Goal: Task Accomplishment & Management: Manage account settings

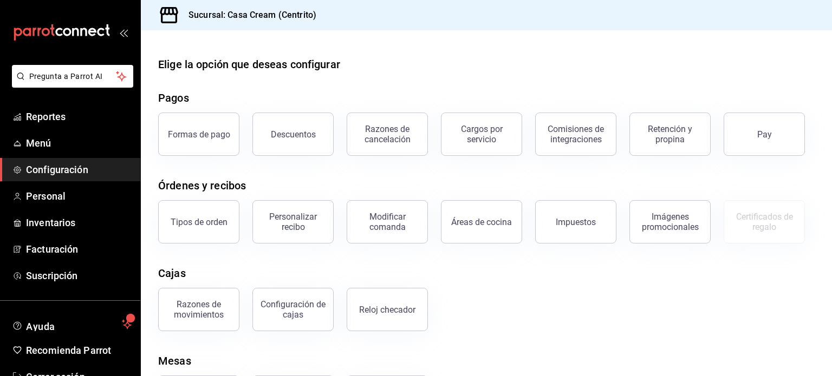
scroll to position [32, 0]
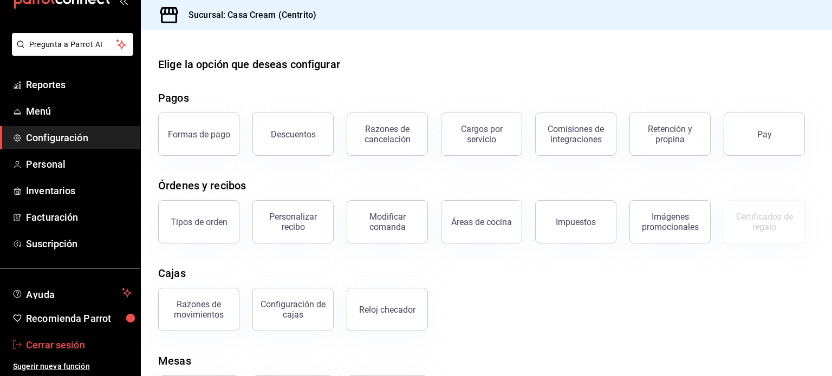
click at [61, 349] on span "Cerrar sesión" at bounding box center [79, 345] width 106 height 15
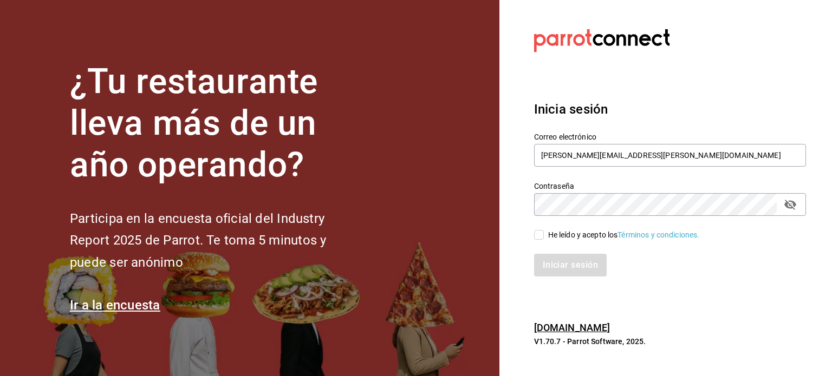
click at [177, 3] on section "¿Tu restaurante lleva más de un año operando? Participa en la encuesta oficial …" at bounding box center [249, 188] width 499 height 376
click at [585, 158] on input "rodrigo.hurtado@parrotsoftware.io" at bounding box center [670, 155] width 272 height 23
paste input "lafrontera@arandas.com"
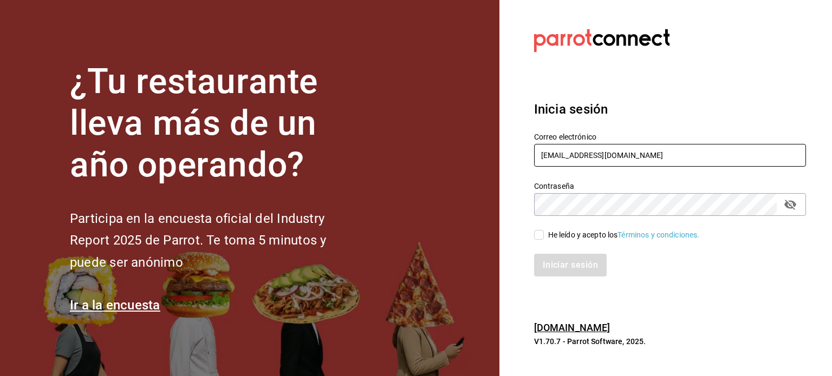
type input "lafrontera@arandas.com"
click at [565, 232] on div "He leído y acepto los Términos y condiciones." at bounding box center [624, 235] width 152 height 11
click at [544, 232] on input "He leído y acepto los Términos y condiciones." at bounding box center [539, 235] width 10 height 10
checkbox input "true"
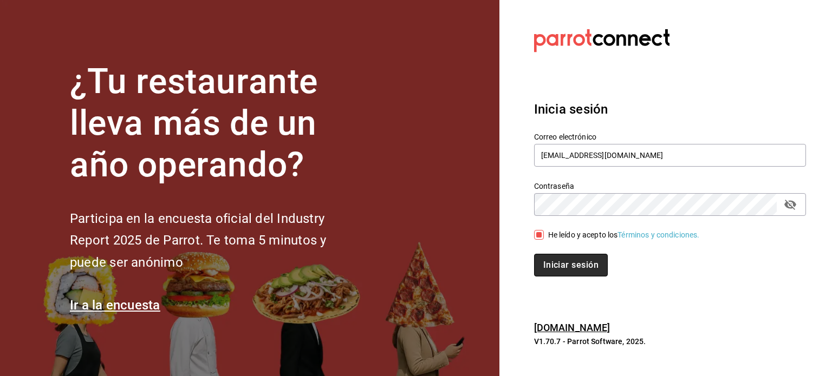
click at [566, 266] on button "Iniciar sesión" at bounding box center [571, 265] width 74 height 23
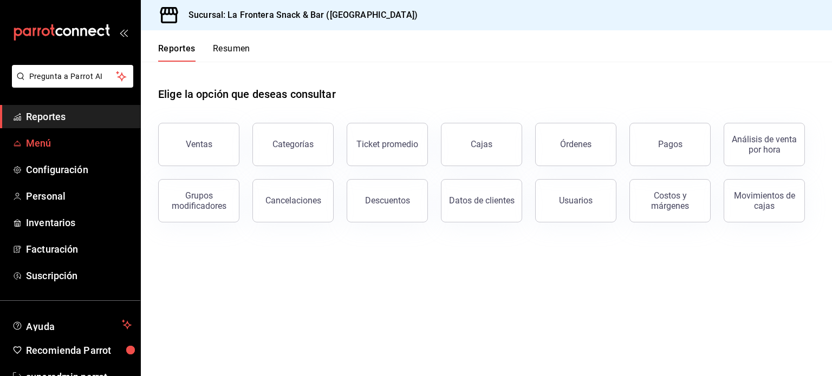
click at [44, 140] on span "Menú" at bounding box center [79, 143] width 106 height 15
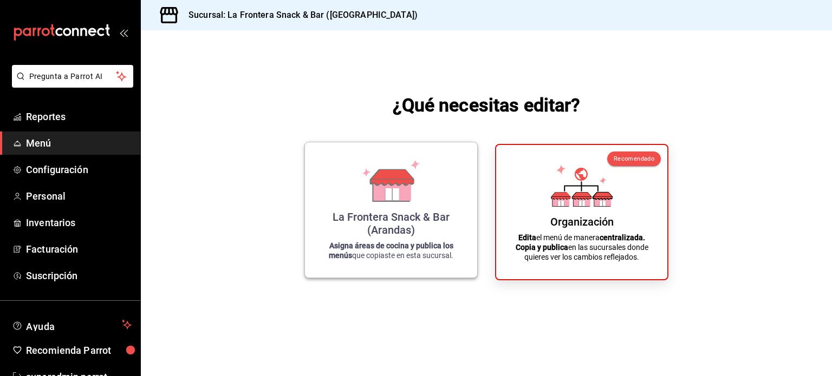
click at [367, 227] on div "La Frontera Snack & Bar (Arandas)" at bounding box center [391, 224] width 146 height 26
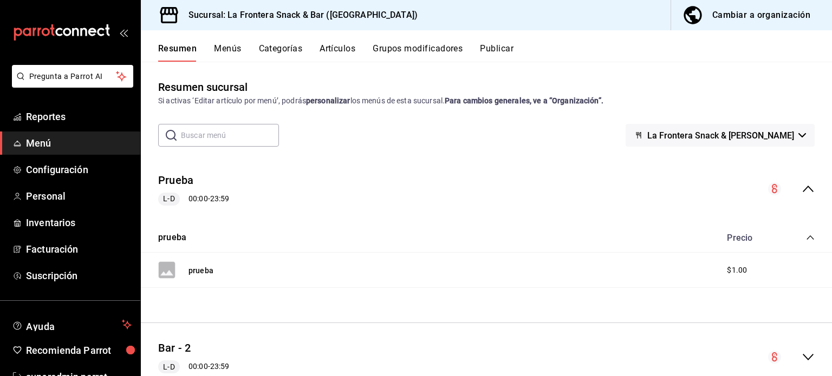
click at [238, 56] on button "Menús" at bounding box center [227, 52] width 27 height 18
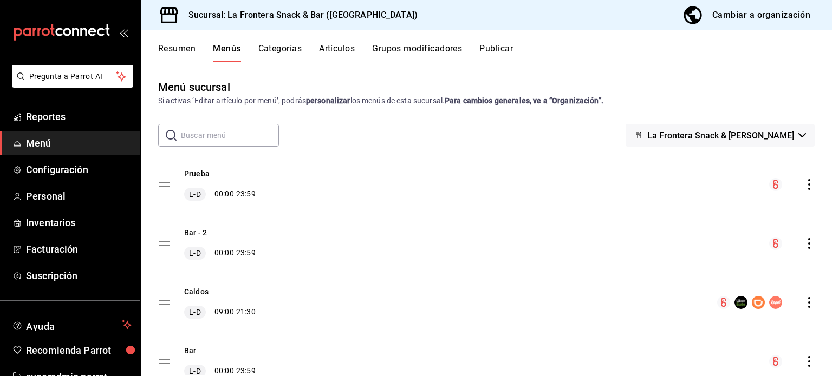
scroll to position [45, 0]
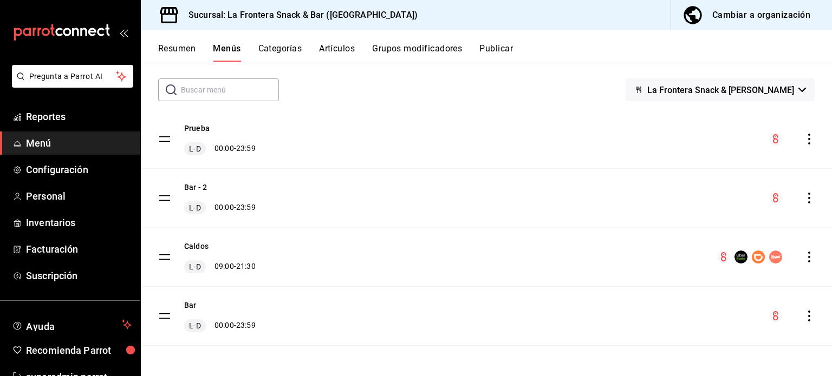
click at [804, 141] on icon "actions" at bounding box center [809, 139] width 11 height 11
click at [613, 48] on div at bounding box center [416, 188] width 832 height 376
click at [804, 132] on div "Prueba L-D 00:00 - 23:59" at bounding box center [486, 139] width 691 height 58
click at [804, 134] on icon "actions" at bounding box center [809, 139] width 11 height 11
click at [782, 17] on div at bounding box center [416, 188] width 832 height 376
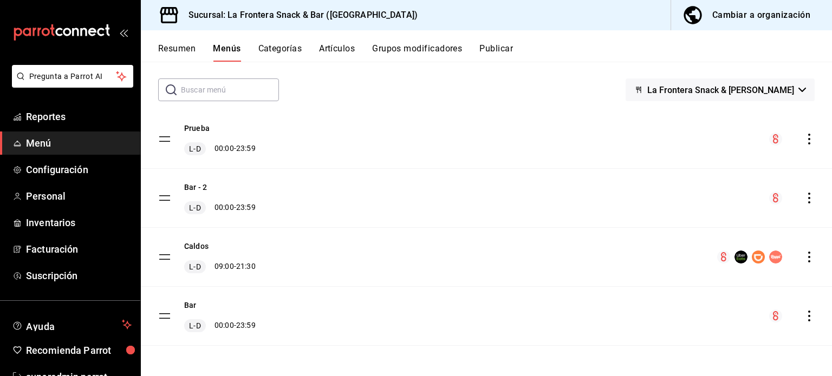
click at [763, 13] on div "Cambiar a organización" at bounding box center [761, 15] width 98 height 15
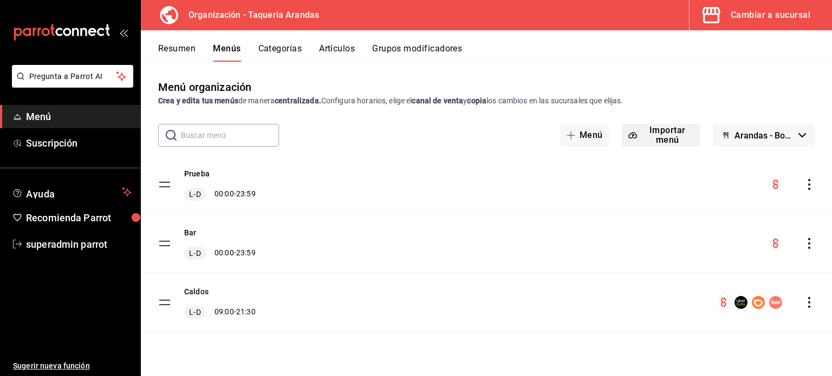
click at [663, 139] on button "Importar menú" at bounding box center [661, 135] width 78 height 23
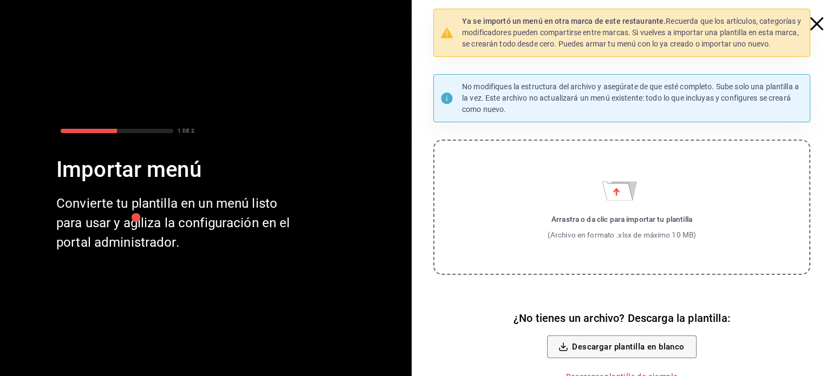
click at [810, 28] on icon "button" at bounding box center [816, 23] width 13 height 13
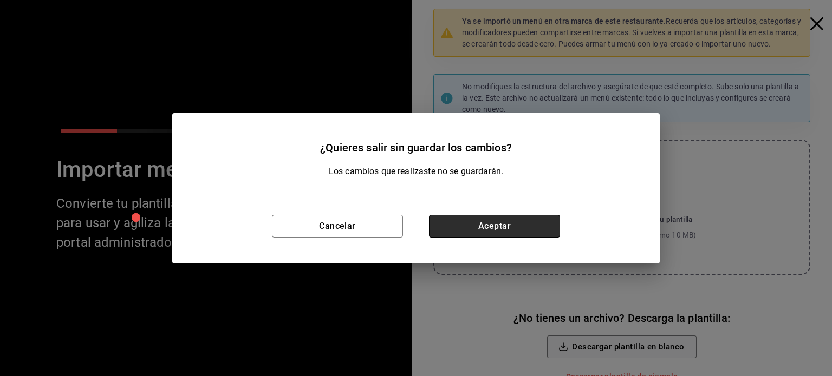
click at [492, 229] on button "Aceptar" at bounding box center [494, 226] width 131 height 23
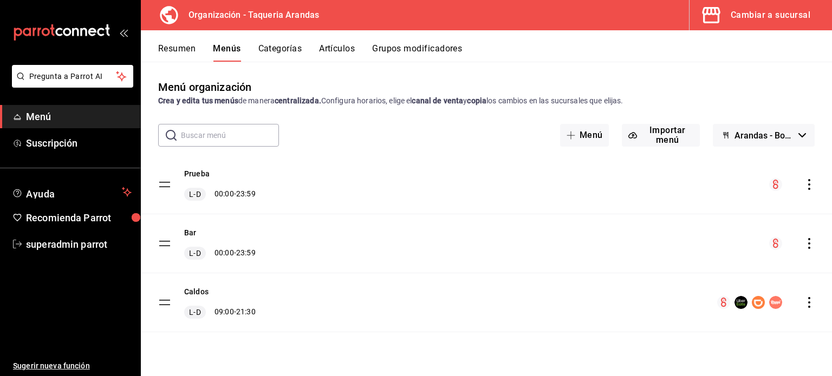
click at [811, 180] on icon "actions" at bounding box center [809, 184] width 11 height 11
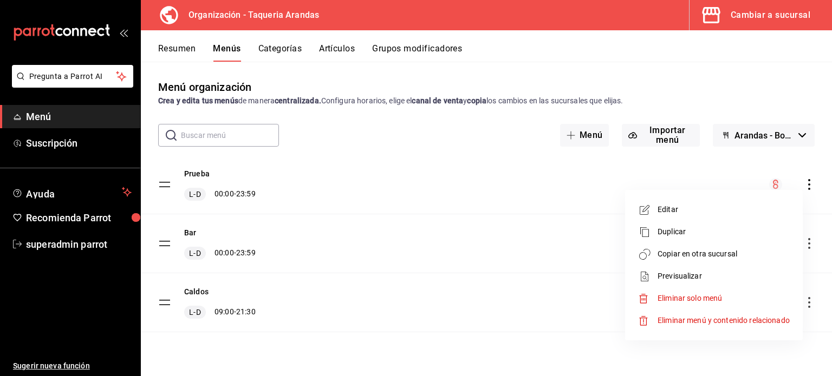
click at [551, 51] on div at bounding box center [416, 188] width 832 height 376
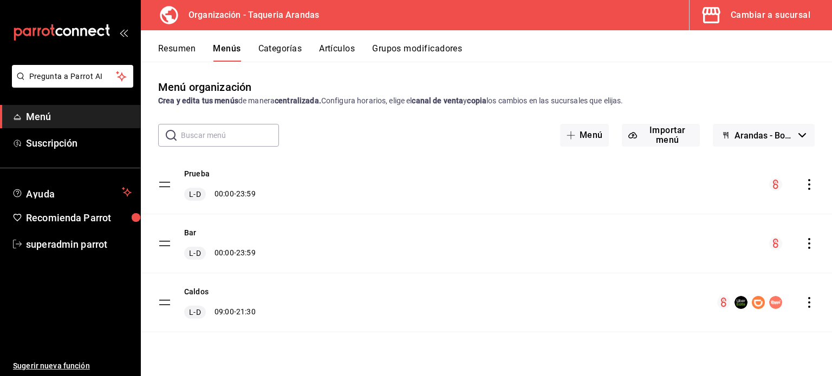
click at [780, 10] on div "Cambiar a sucursal" at bounding box center [771, 15] width 80 height 15
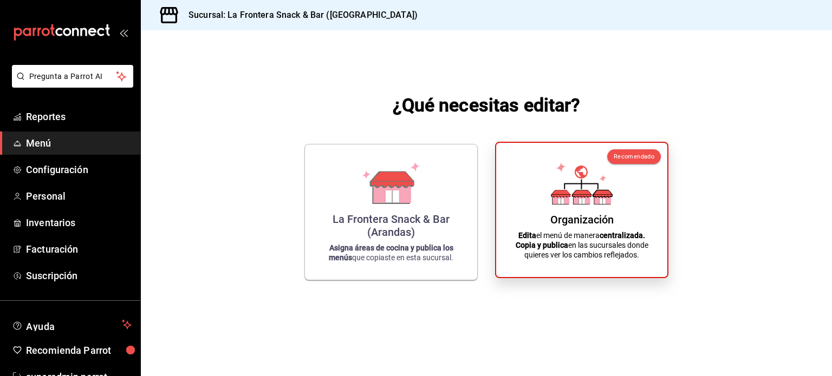
click at [578, 185] on icon at bounding box center [582, 183] width 62 height 42
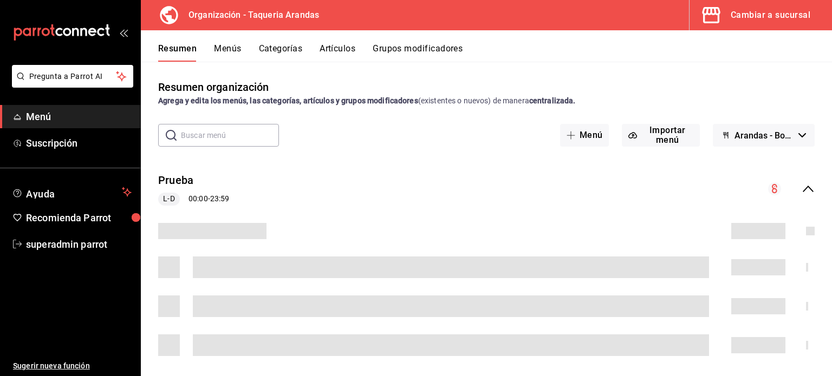
click at [223, 51] on button "Menús" at bounding box center [227, 52] width 27 height 18
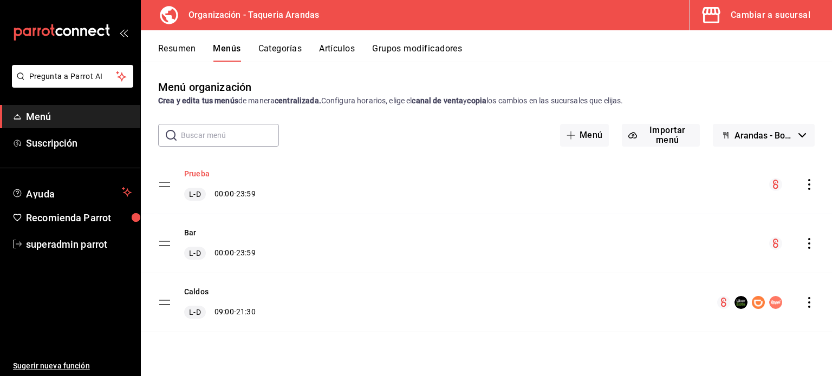
click at [199, 170] on button "Prueba" at bounding box center [196, 173] width 25 height 11
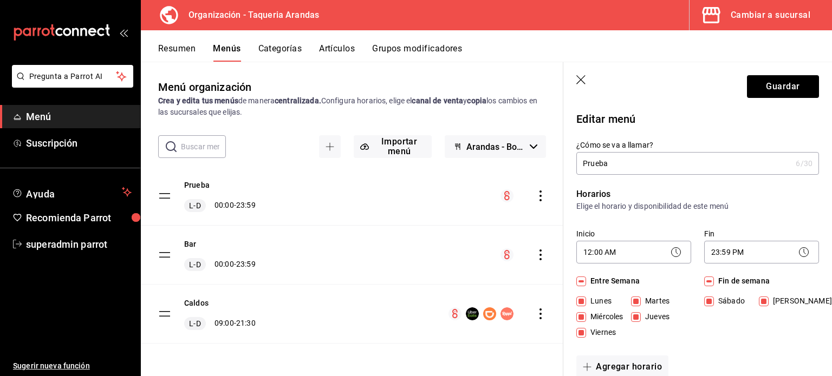
click at [582, 81] on icon "button" at bounding box center [580, 79] width 9 height 9
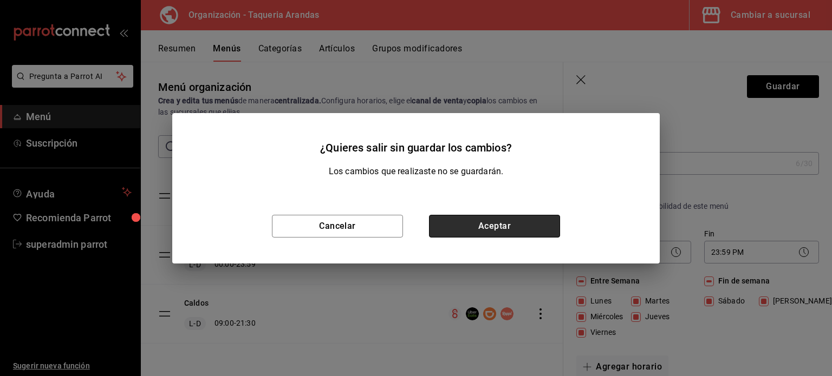
click at [496, 224] on button "Aceptar" at bounding box center [494, 226] width 131 height 23
checkbox input "false"
type input "1758751144692"
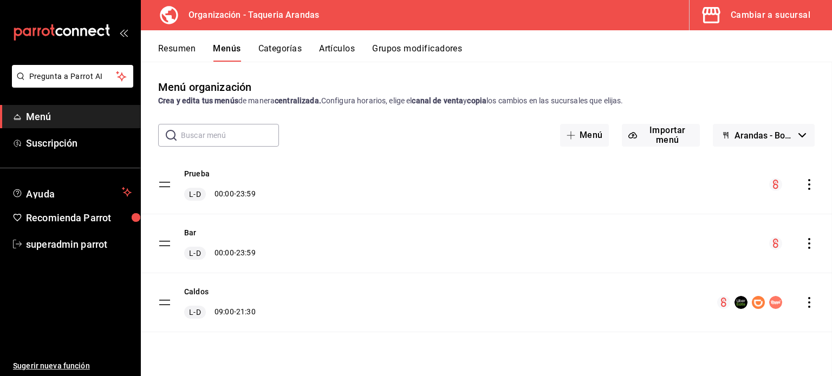
checkbox input "false"
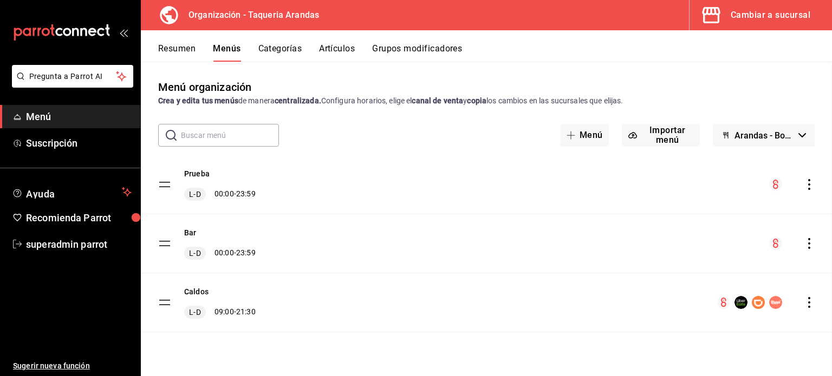
checkbox input "false"
click at [810, 246] on icon "actions" at bounding box center [809, 243] width 11 height 11
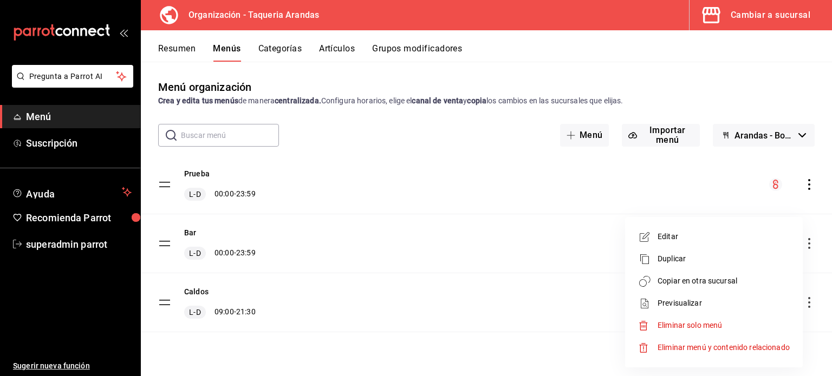
click at [372, 129] on div at bounding box center [416, 188] width 832 height 376
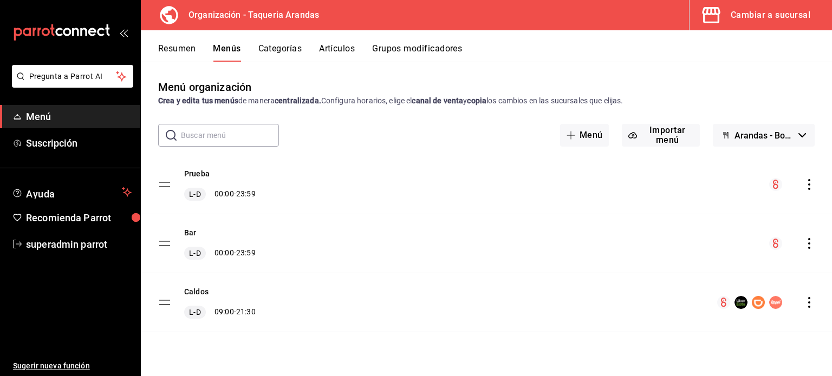
click at [809, 237] on div "menu-maker-table" at bounding box center [791, 243] width 45 height 13
click at [808, 244] on icon "actions" at bounding box center [809, 243] width 11 height 11
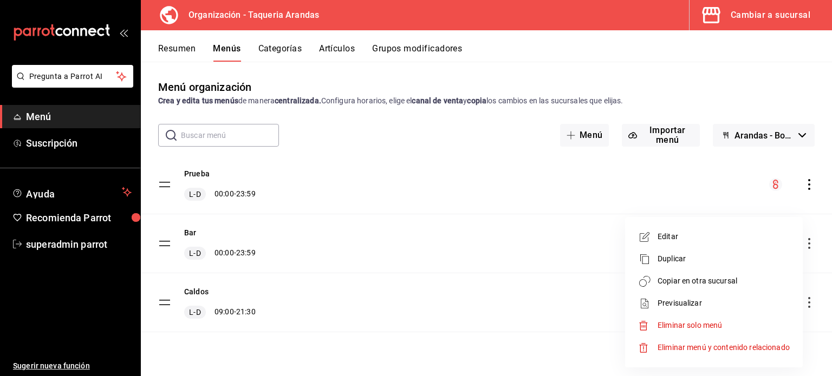
click at [725, 284] on span "Copiar en otra sucursal" at bounding box center [724, 281] width 132 height 11
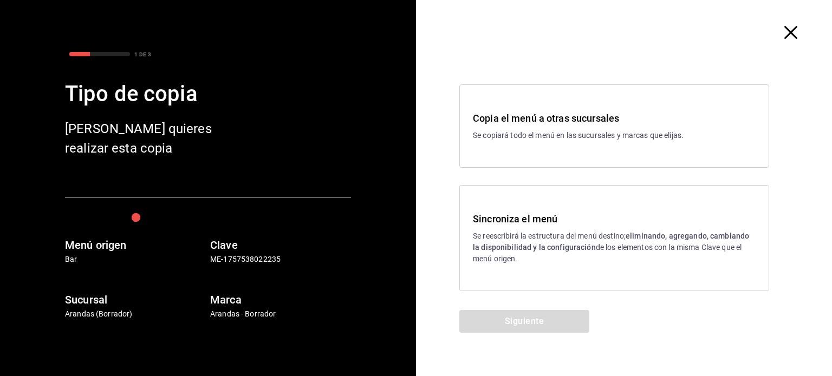
click at [788, 32] on icon "button" at bounding box center [790, 32] width 13 height 13
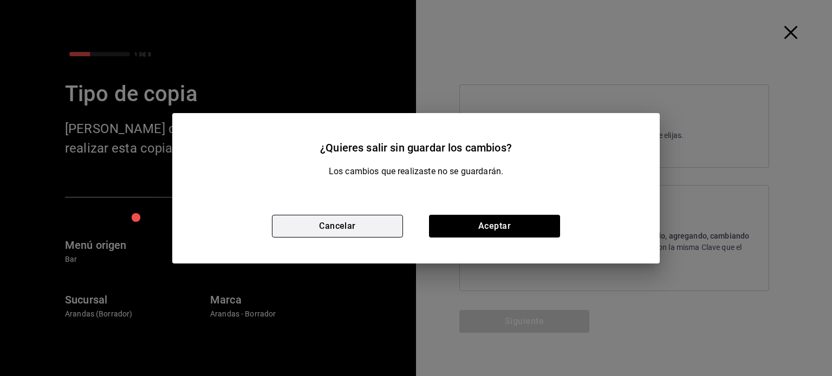
click at [360, 219] on button "Cancelar" at bounding box center [337, 226] width 131 height 23
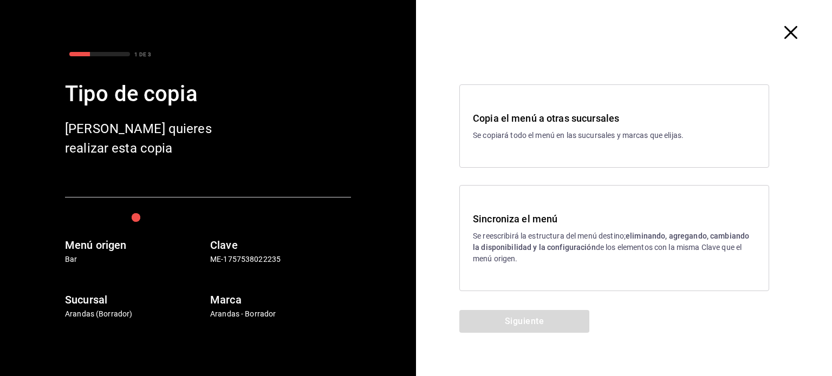
click at [790, 34] on icon "button" at bounding box center [790, 32] width 13 height 13
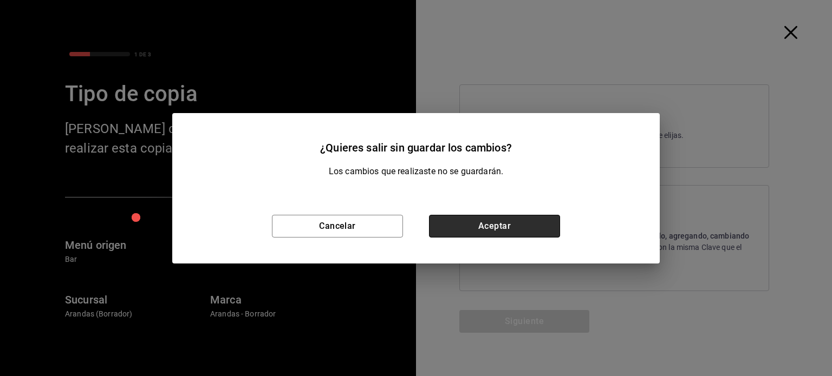
click at [499, 233] on button "Aceptar" at bounding box center [494, 226] width 131 height 23
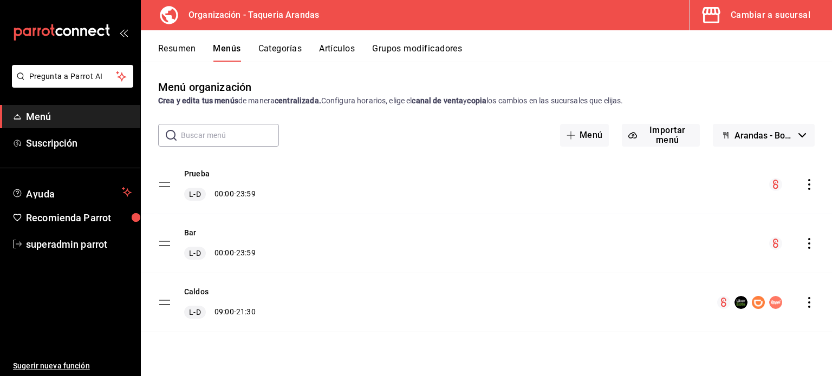
click at [807, 246] on icon "actions" at bounding box center [809, 243] width 11 height 11
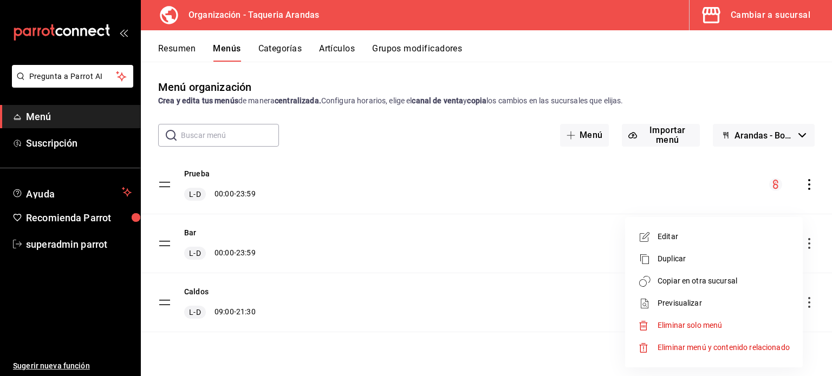
click at [702, 285] on span "Copiar en otra sucursal" at bounding box center [724, 281] width 132 height 11
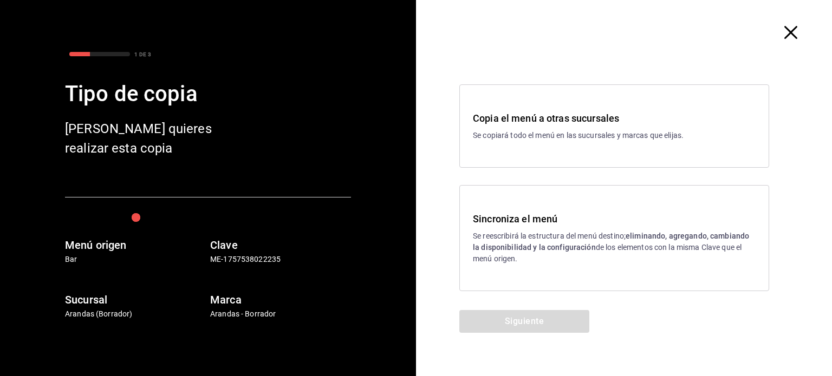
click at [578, 239] on p "Se reescribirá la estructura del menú destino; eliminando, agregando, cambiando…" at bounding box center [614, 248] width 283 height 34
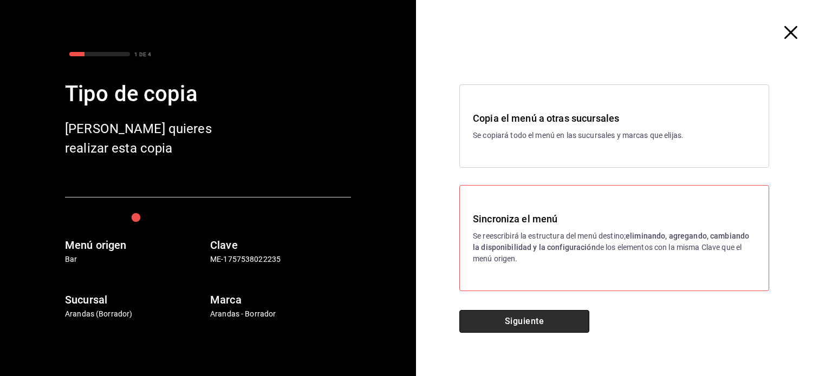
click at [549, 317] on button "Siguiente" at bounding box center [524, 321] width 130 height 23
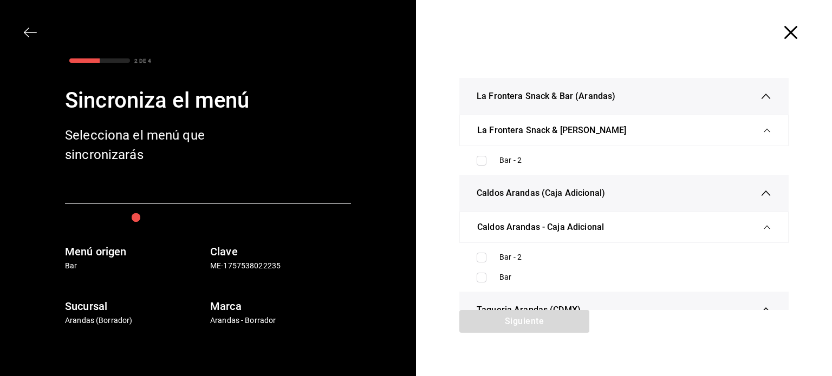
click at [784, 34] on icon "button" at bounding box center [790, 32] width 13 height 13
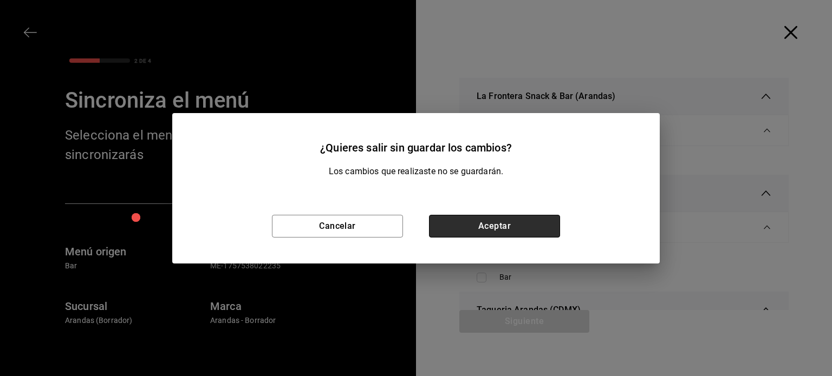
click at [535, 226] on button "Aceptar" at bounding box center [494, 226] width 131 height 23
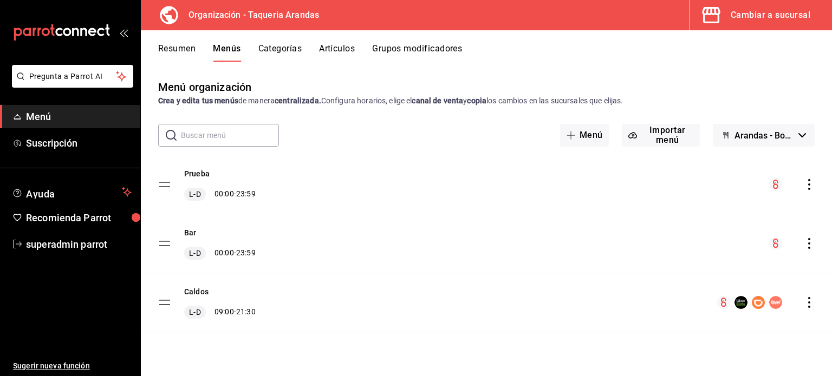
click at [740, 18] on div "Cambiar a sucursal" at bounding box center [771, 15] width 80 height 15
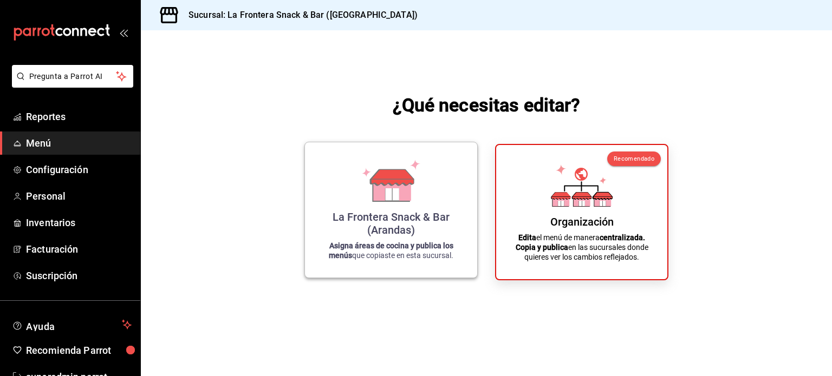
click at [360, 207] on div "La Frontera Snack & Bar (Arandas) Asigna áreas de cocina y publica los menús qu…" at bounding box center [391, 210] width 146 height 118
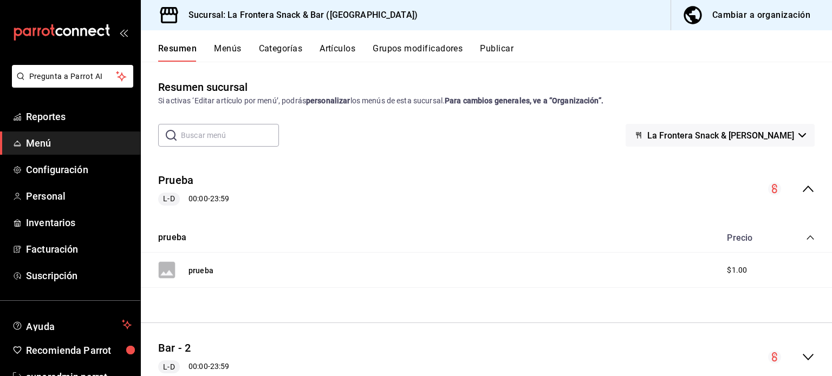
scroll to position [105, 0]
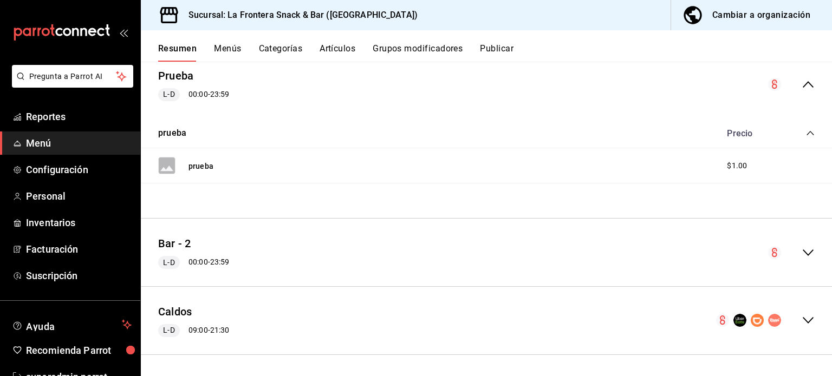
click at [801, 242] on div "Bar - 2 [PERSON_NAME] 00:00 - 23:59" at bounding box center [486, 252] width 691 height 50
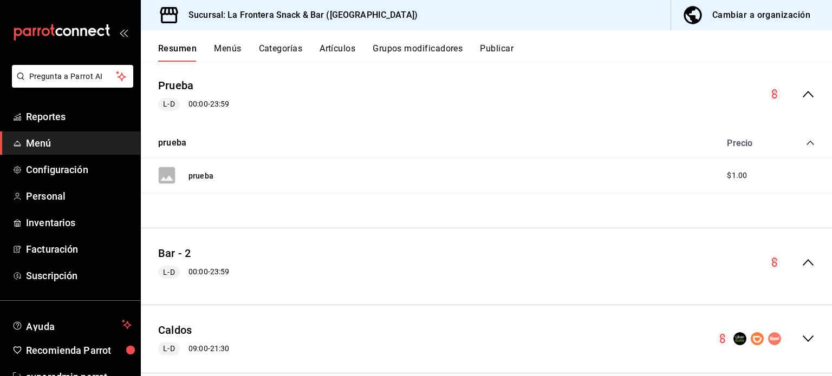
scroll to position [113, 0]
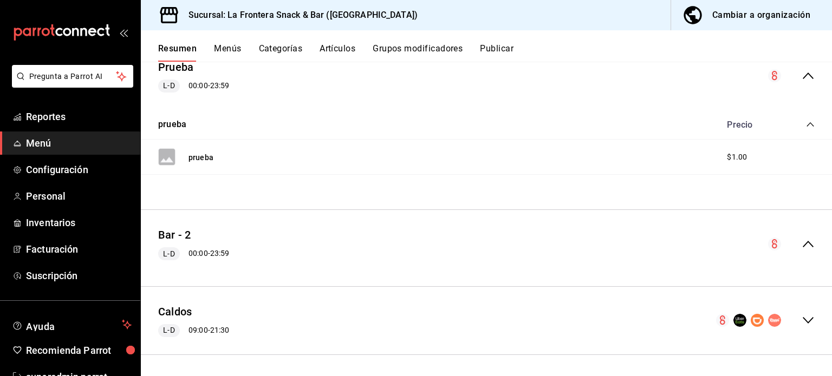
click at [725, 19] on div "Cambiar a organización" at bounding box center [761, 15] width 98 height 15
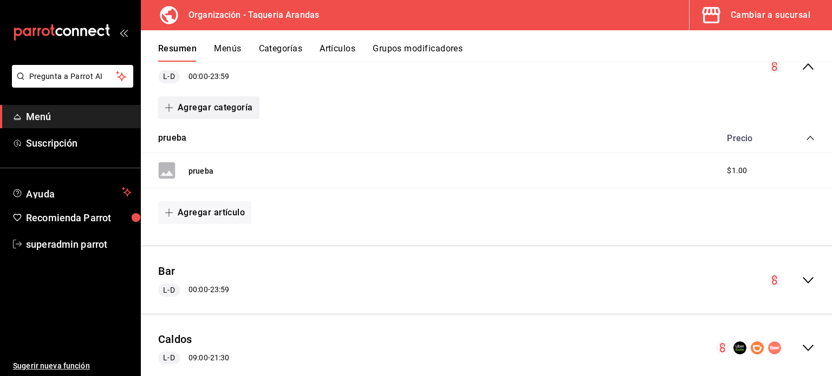
scroll to position [150, 0]
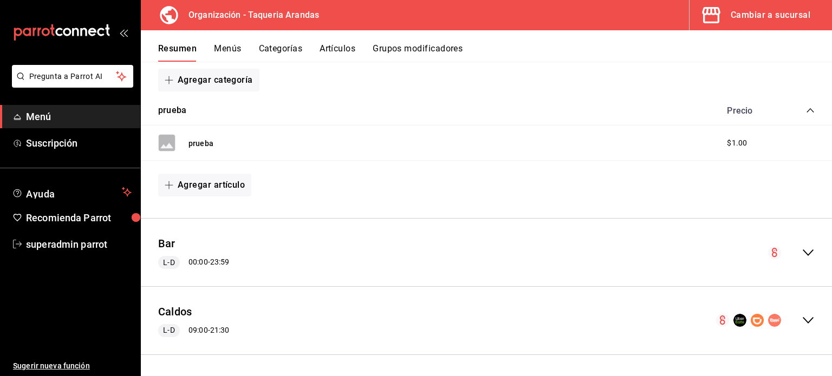
click at [802, 246] on icon "collapse-menu-row" at bounding box center [808, 252] width 13 height 13
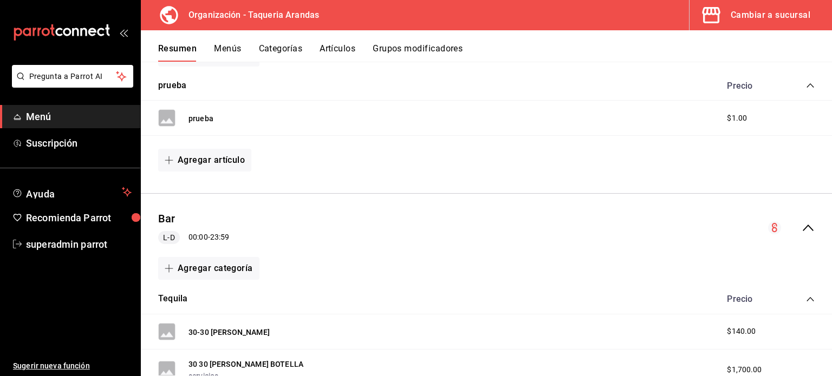
scroll to position [0, 0]
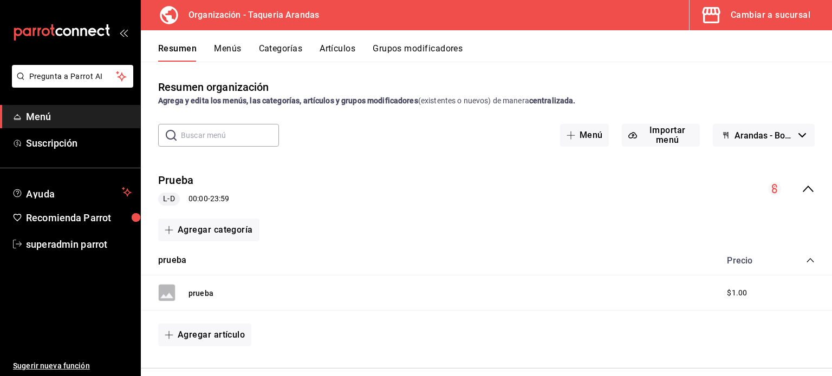
click at [229, 47] on button "Menús" at bounding box center [227, 52] width 27 height 18
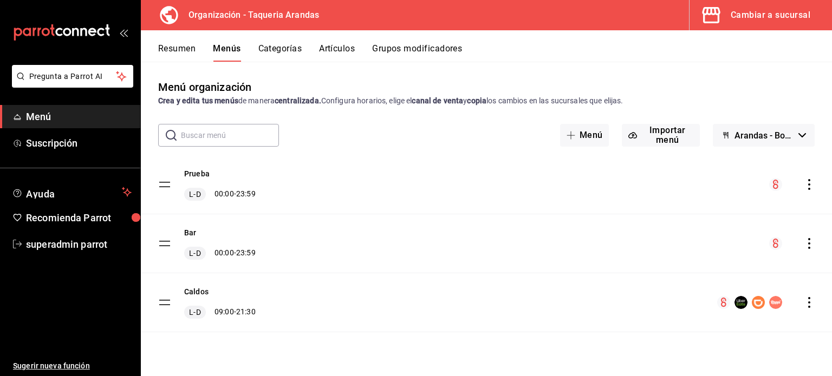
click at [808, 181] on icon "actions" at bounding box center [809, 184] width 2 height 11
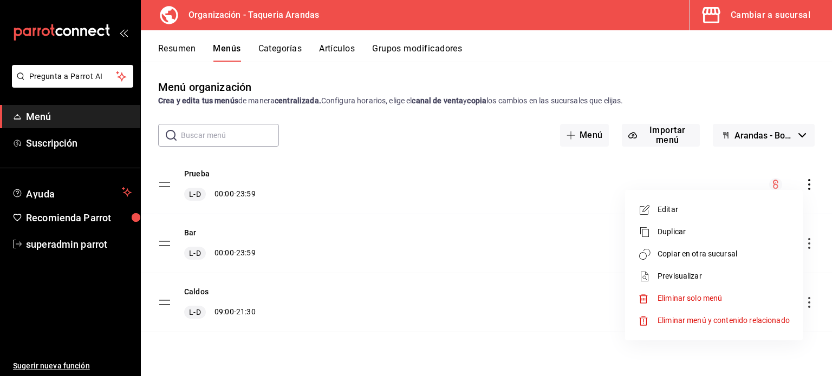
click at [706, 261] on li "Copiar en otra sucursal" at bounding box center [713, 254] width 169 height 22
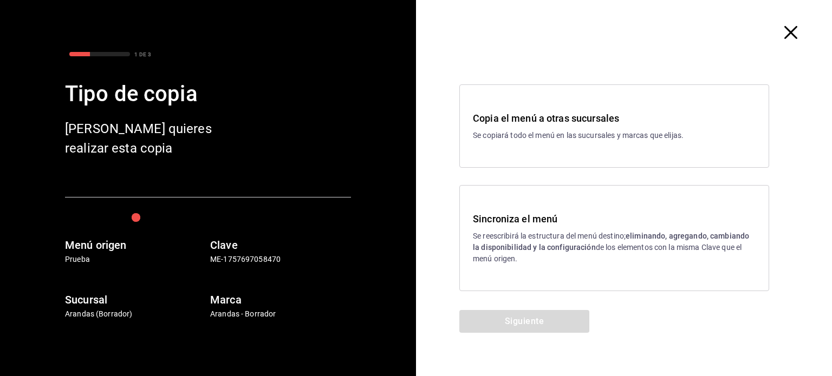
click at [790, 30] on icon "button" at bounding box center [790, 32] width 13 height 13
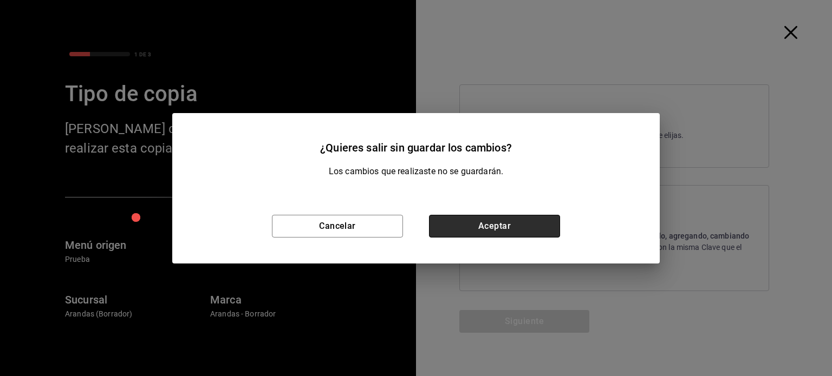
click at [518, 229] on button "Aceptar" at bounding box center [494, 226] width 131 height 23
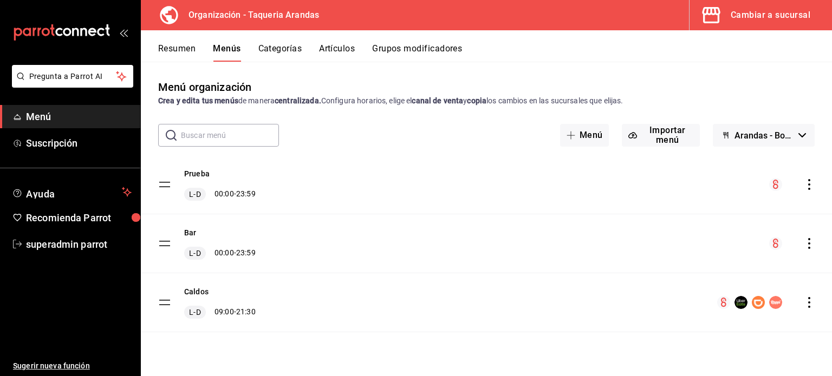
click at [179, 54] on button "Resumen" at bounding box center [176, 52] width 37 height 18
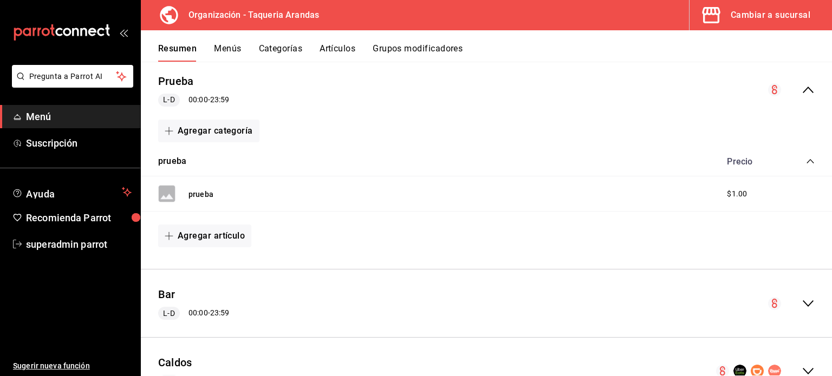
scroll to position [150, 0]
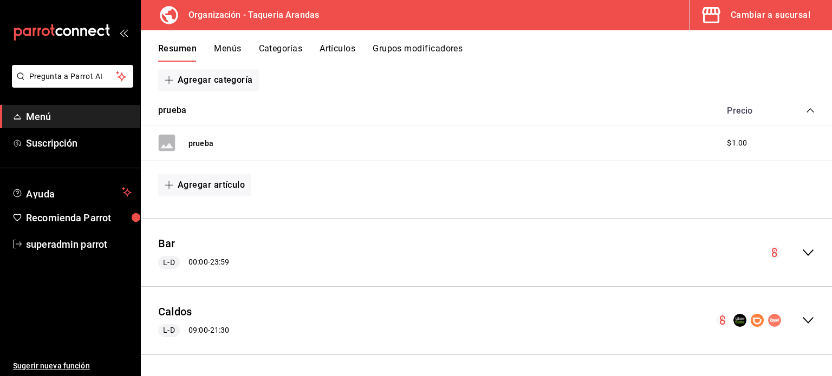
click at [784, 20] on div "Cambiar a sucursal" at bounding box center [771, 15] width 80 height 15
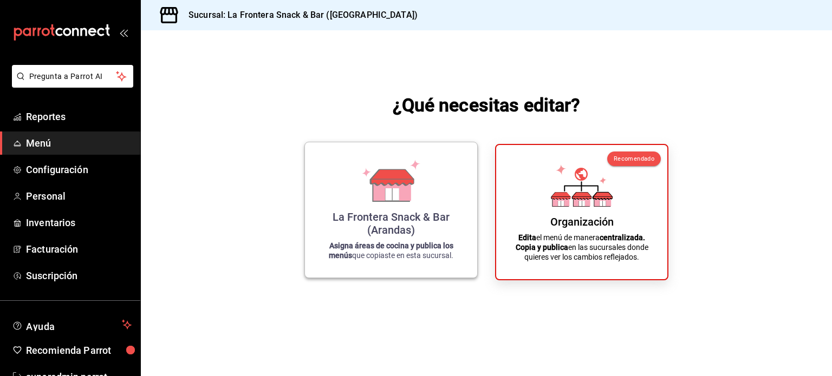
click at [363, 198] on icon at bounding box center [391, 181] width 62 height 42
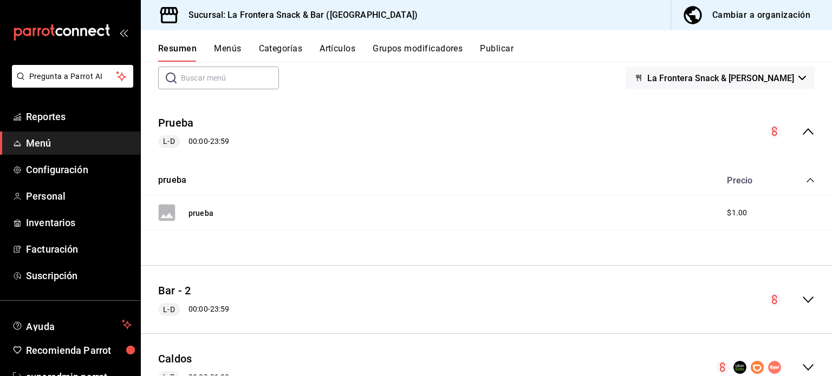
scroll to position [105, 0]
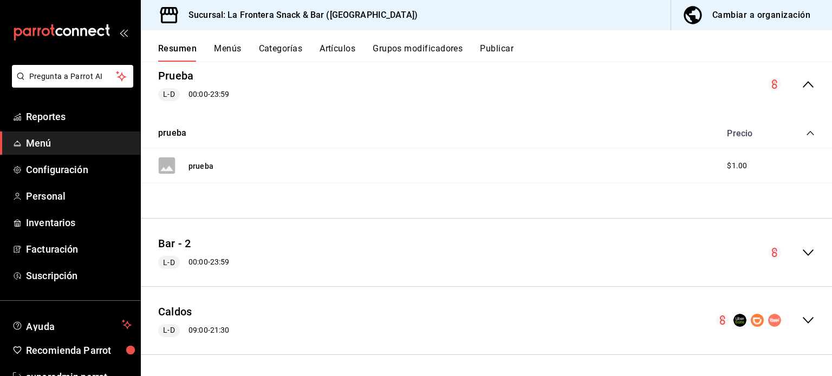
click at [812, 248] on div "Bar - 2 [PERSON_NAME] 00:00 - 23:59" at bounding box center [486, 252] width 691 height 50
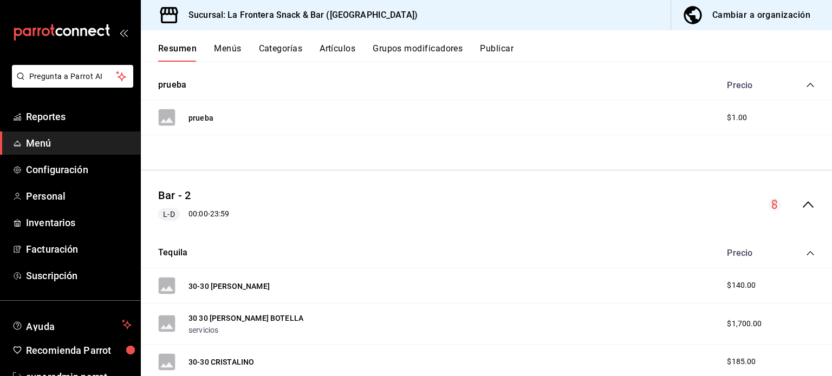
scroll to position [161, 0]
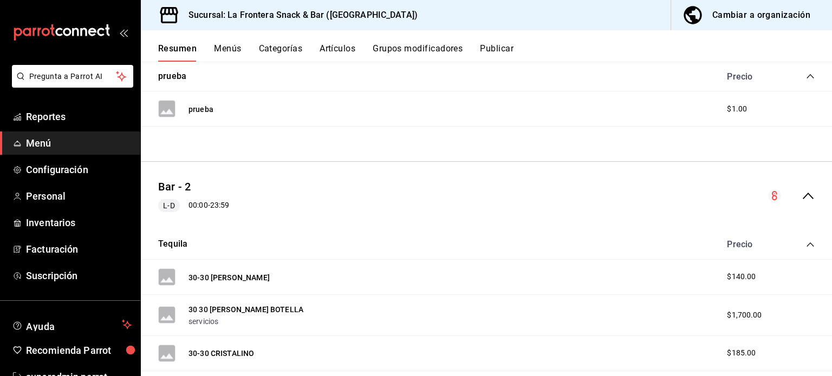
click at [806, 241] on icon "collapse-category-row" at bounding box center [810, 244] width 9 height 9
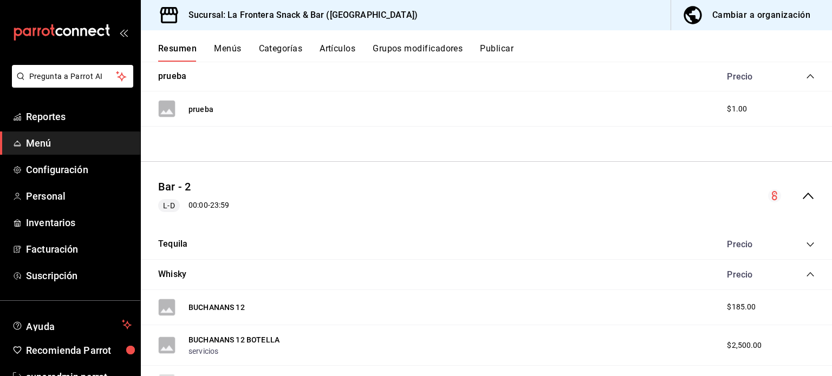
click at [806, 270] on icon "collapse-category-row" at bounding box center [810, 274] width 9 height 9
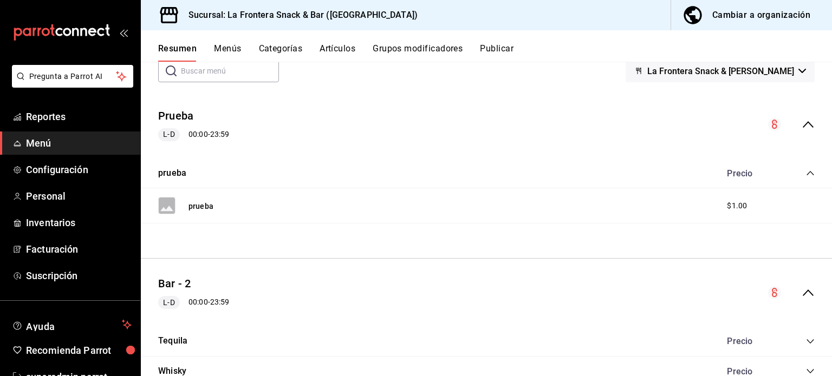
scroll to position [0, 0]
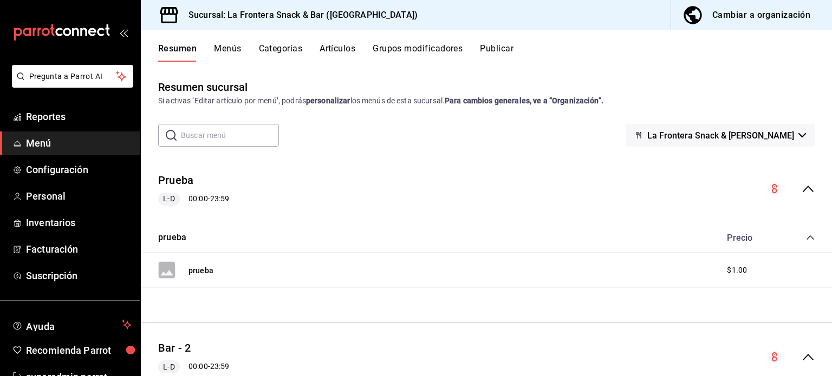
click at [9, 19] on div "mailbox folders" at bounding box center [70, 32] width 140 height 65
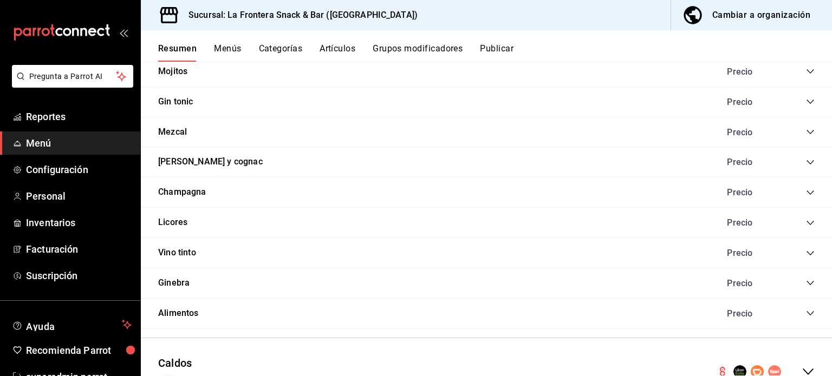
scroll to position [686, 0]
